Goal: Task Accomplishment & Management: Manage account settings

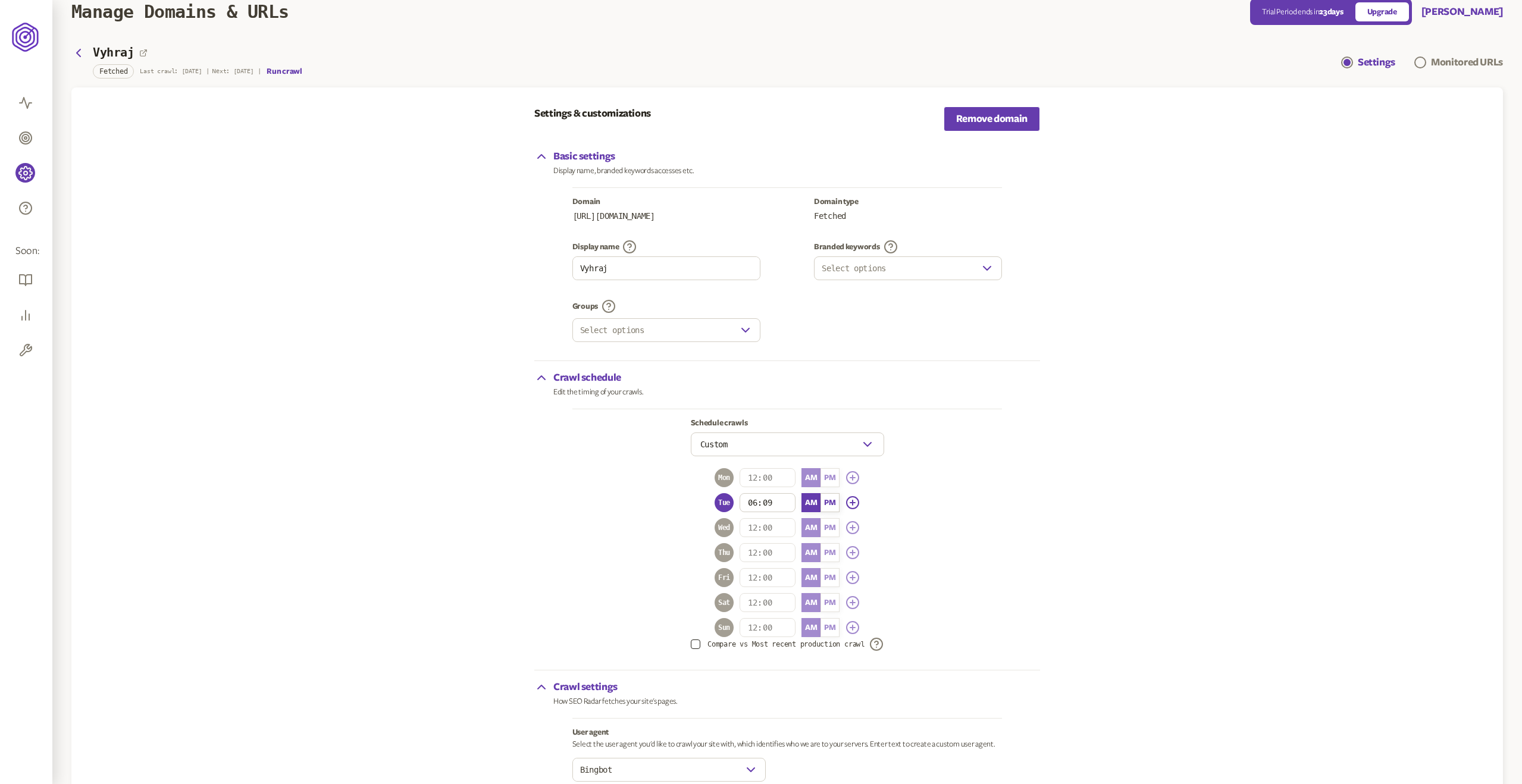
scroll to position [28, 0]
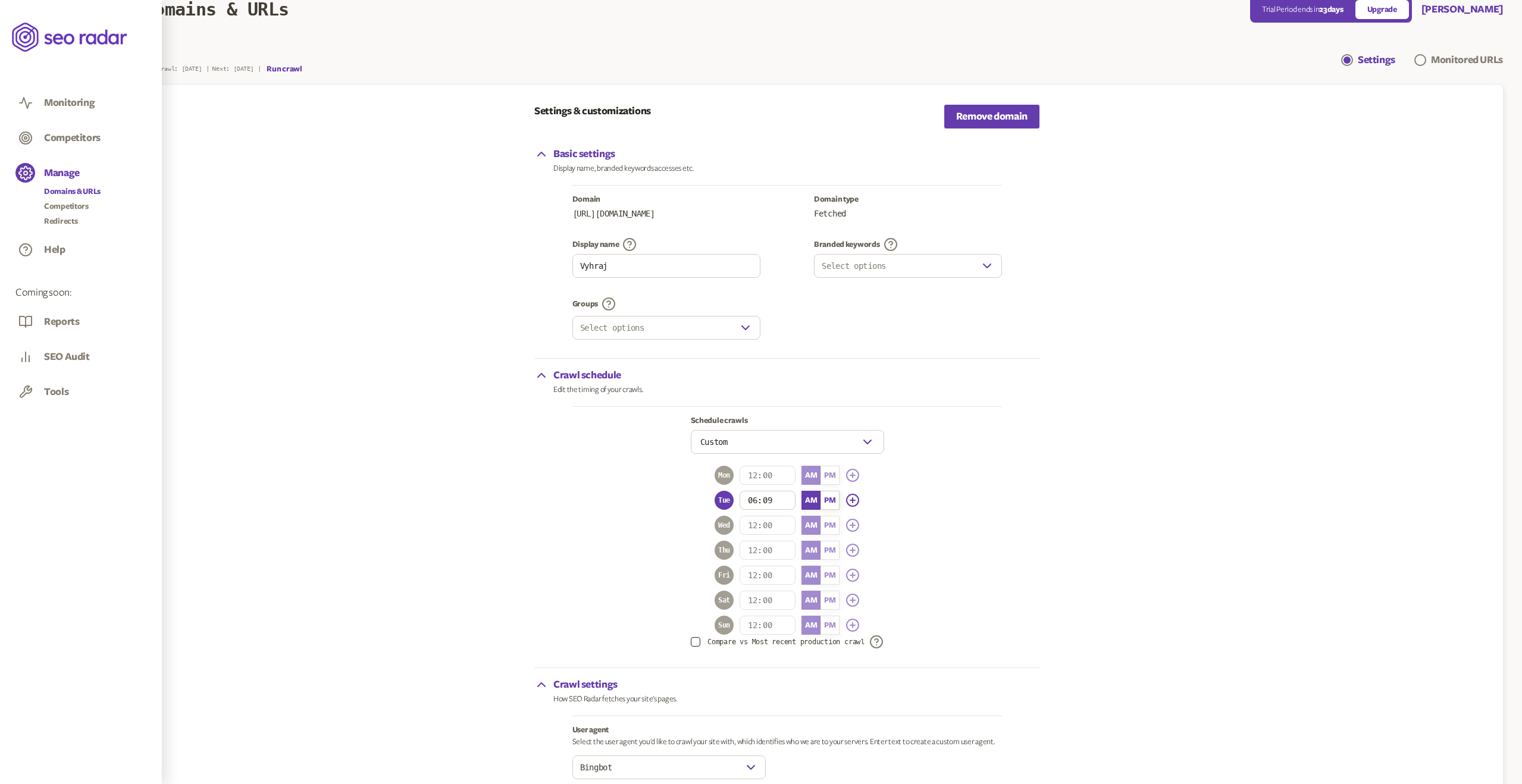
click at [80, 190] on link "Domains & URLs" at bounding box center [72, 191] width 56 height 12
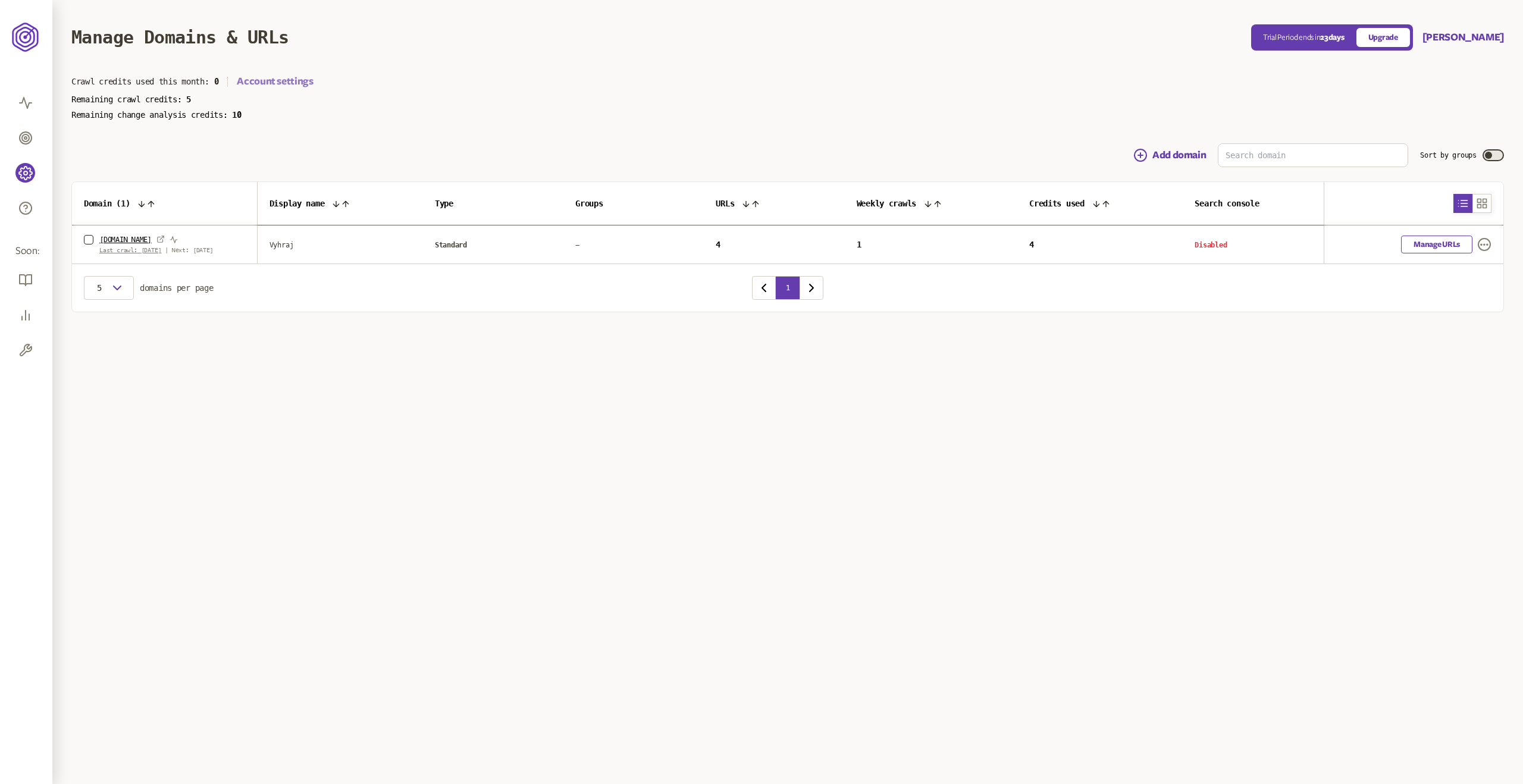
click at [283, 76] on link "Account settings" at bounding box center [274, 82] width 76 height 15
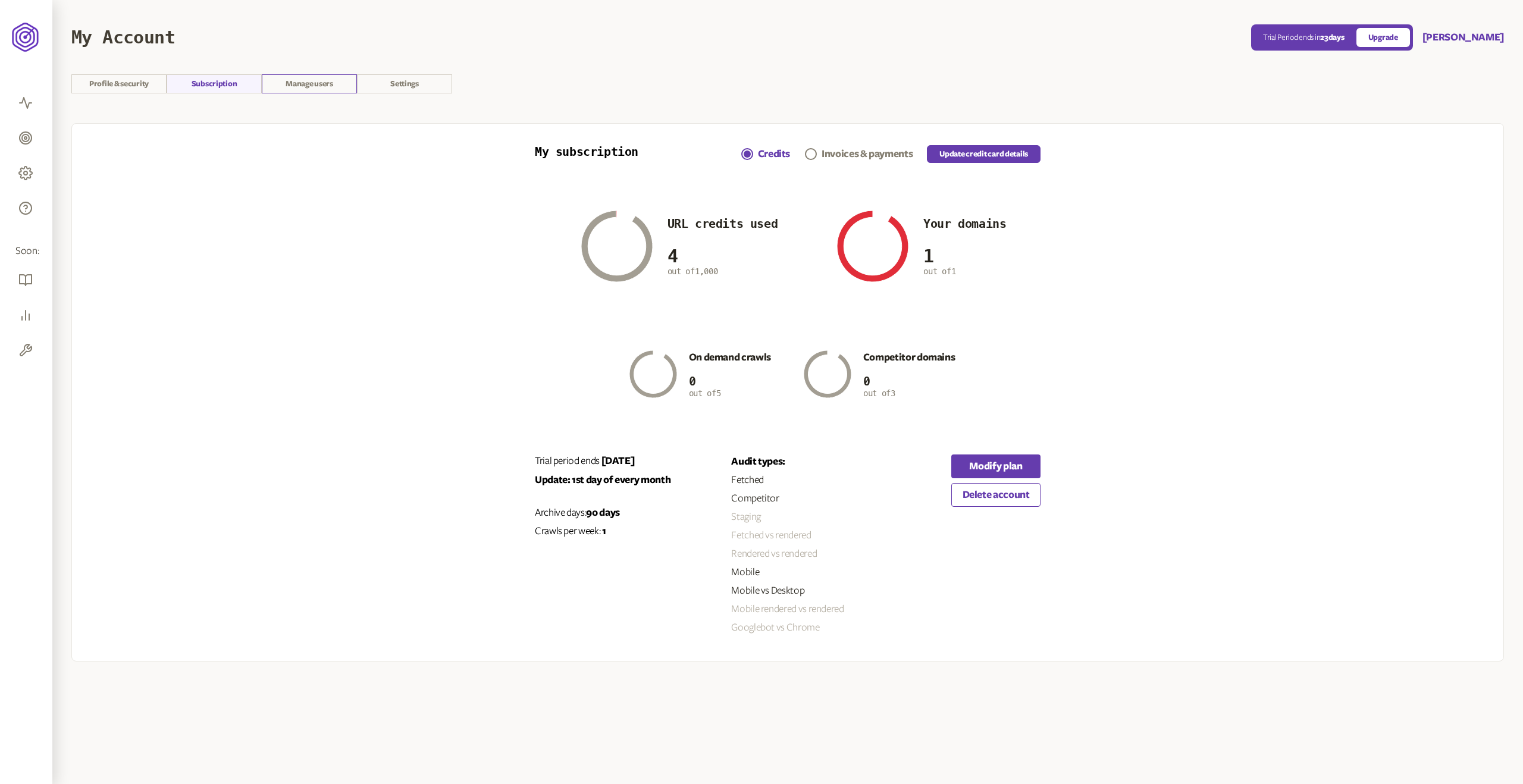
click at [323, 77] on link "Manage users" at bounding box center [308, 84] width 95 height 19
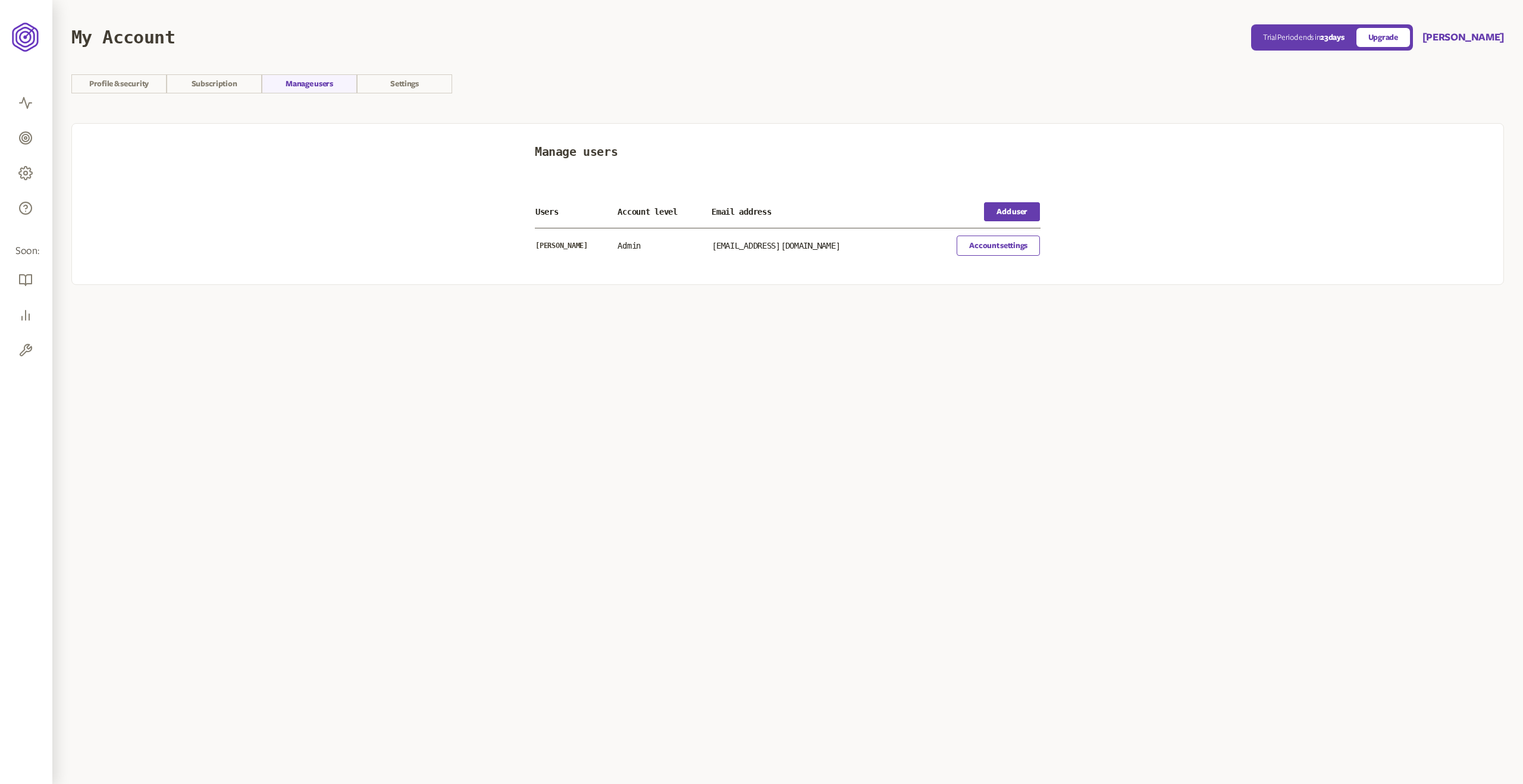
click at [141, 96] on section "My Account Trial Period ends [DATE] Upgrade [PERSON_NAME] Profile & security Su…" at bounding box center [788, 143] width 1471 height 285
click at [149, 86] on link "Profile & security" at bounding box center [119, 84] width 95 height 19
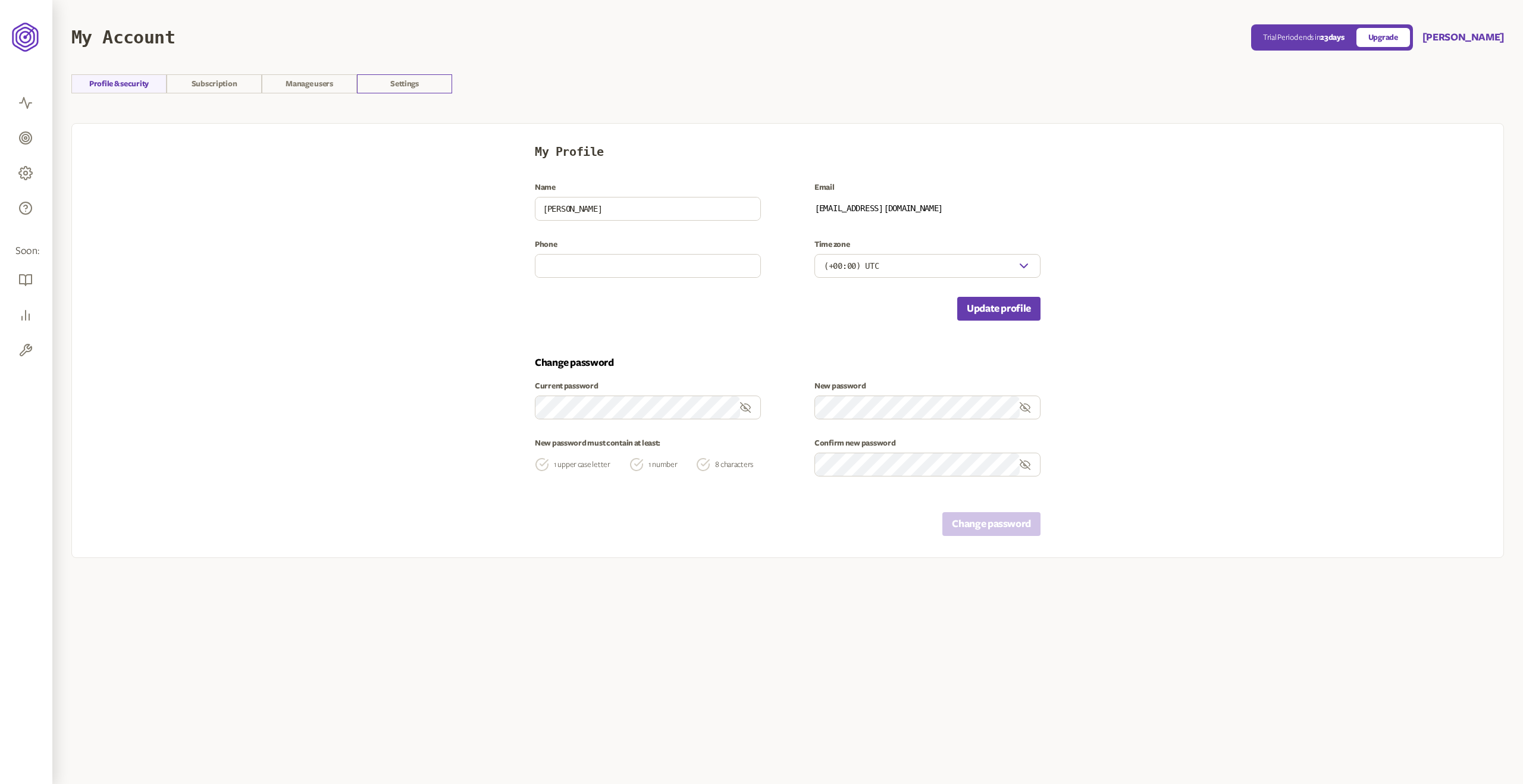
click at [403, 80] on link "Settings" at bounding box center [404, 84] width 95 height 19
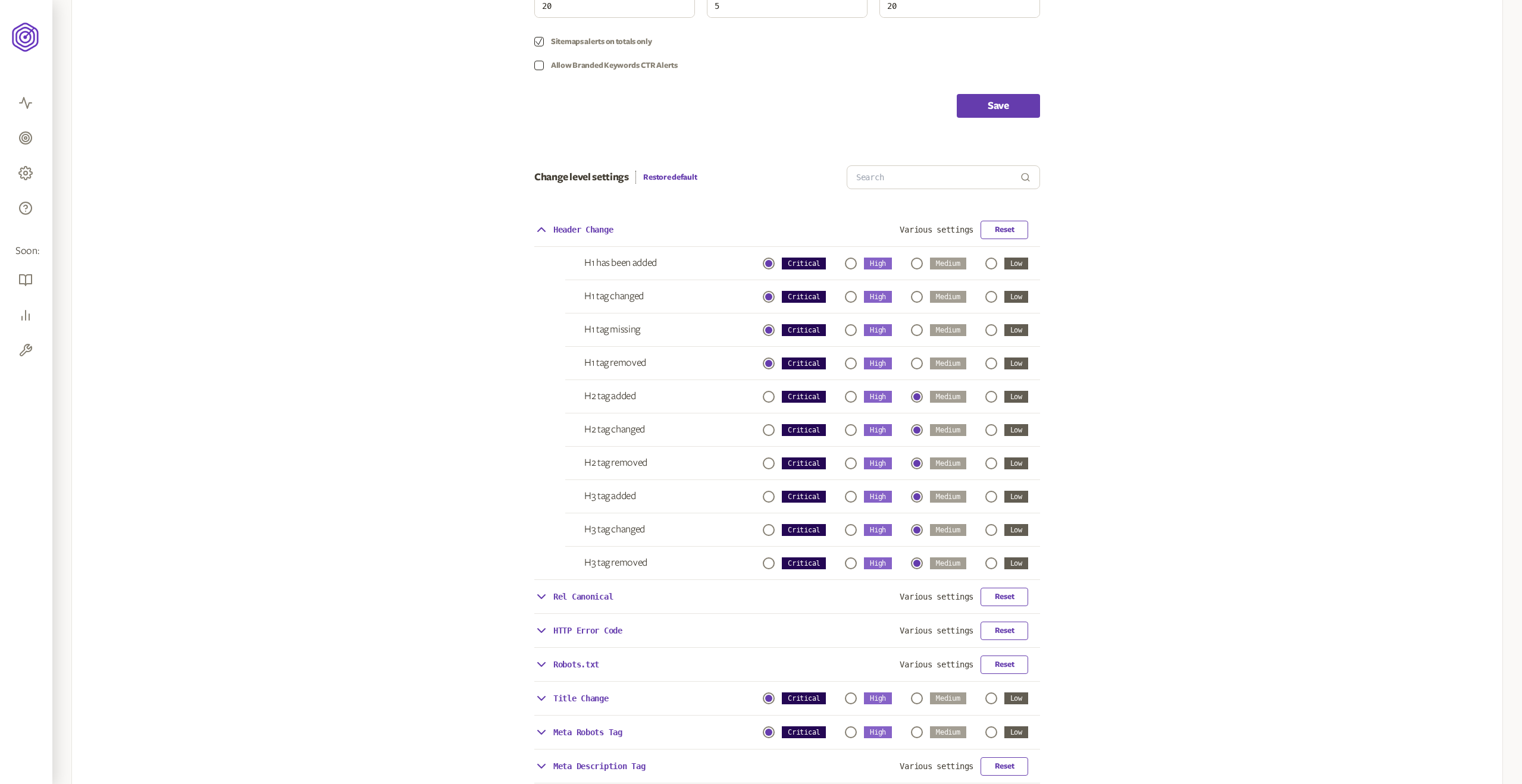
scroll to position [365, 0]
